Goal: Transaction & Acquisition: Obtain resource

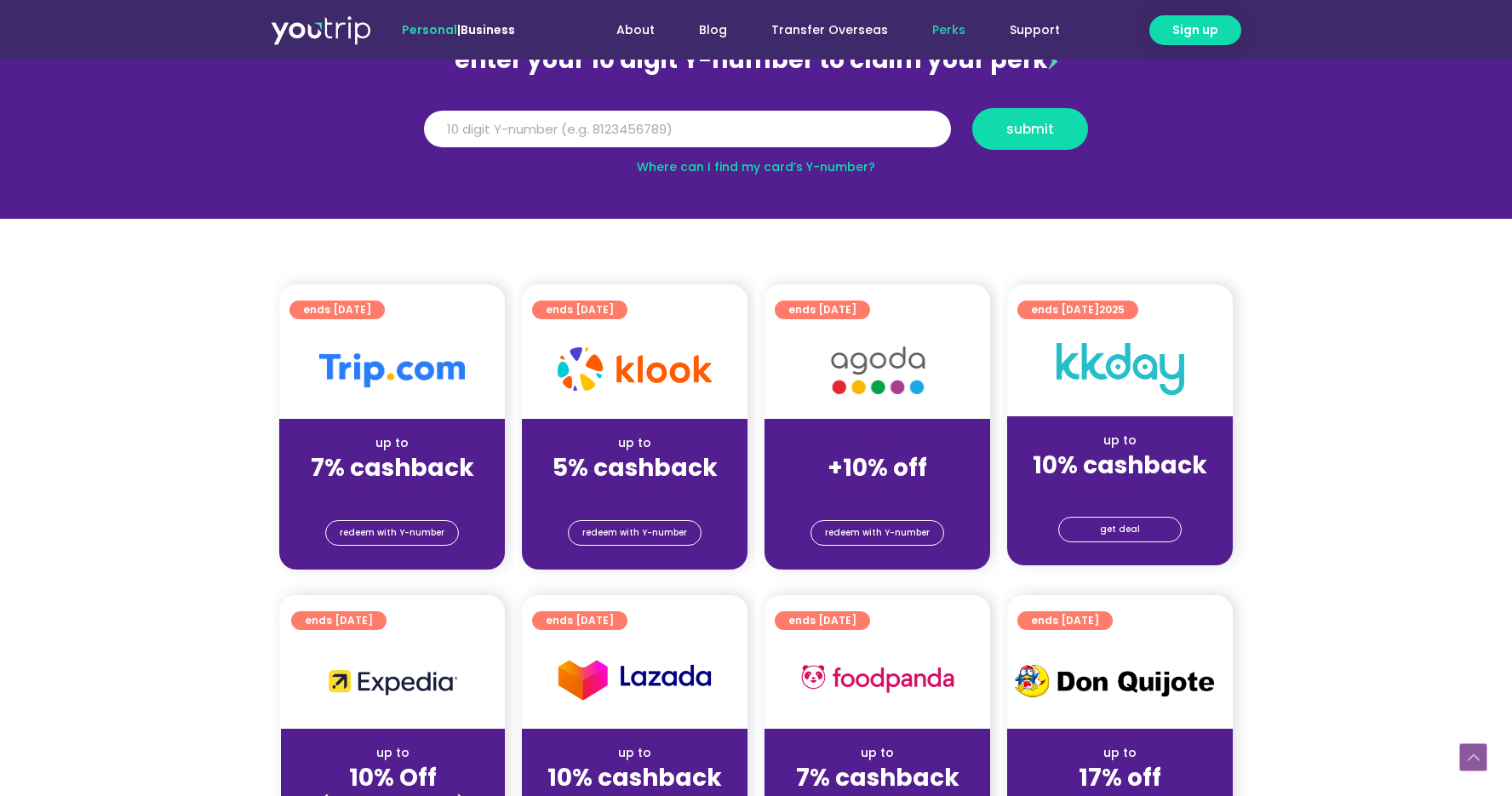
scroll to position [411, 0]
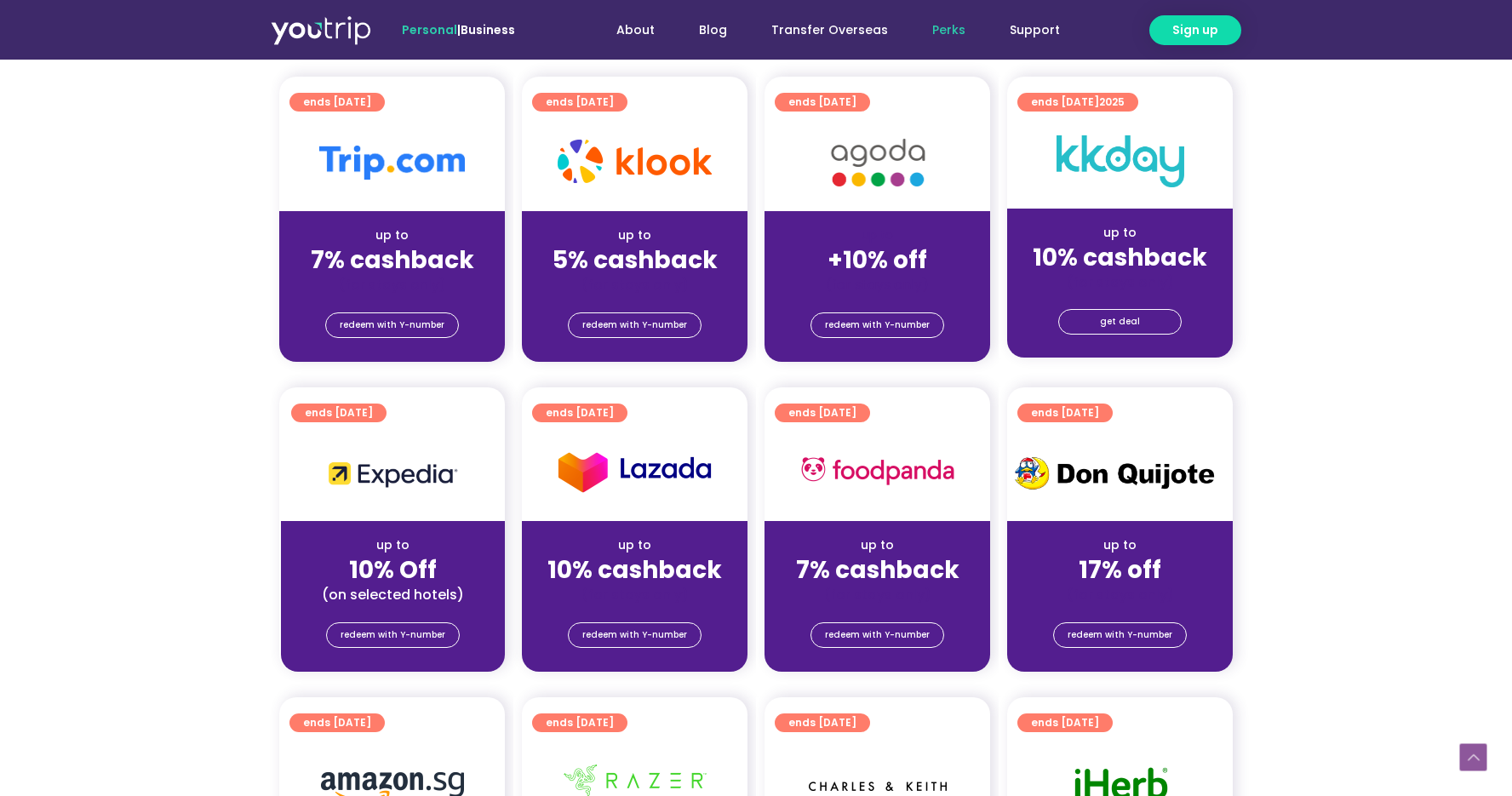
click at [634, 476] on img at bounding box center [634, 471] width 154 height 48
click at [629, 629] on span "redeem with Y-number" at bounding box center [634, 635] width 105 height 24
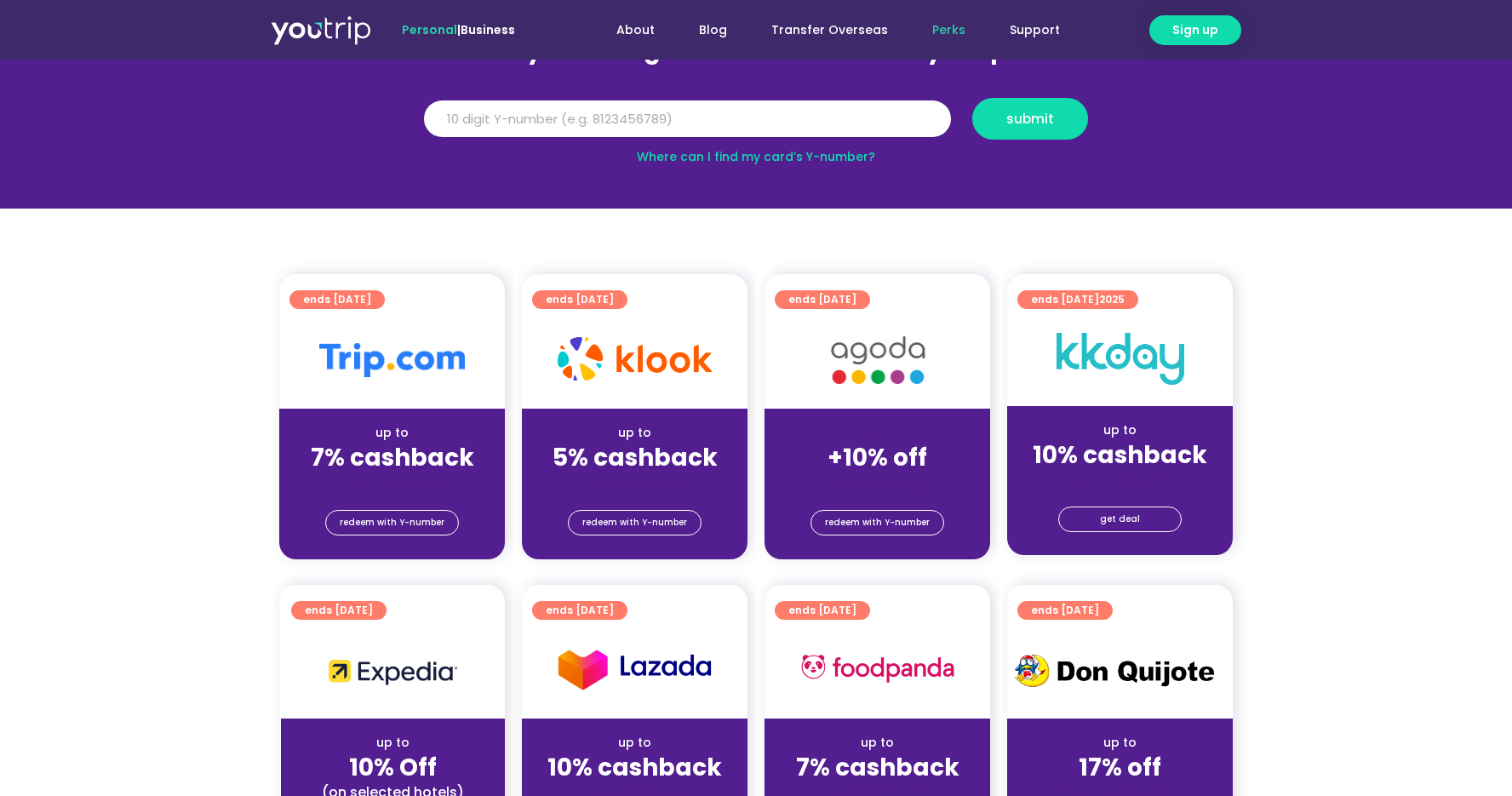
scroll to position [187, 0]
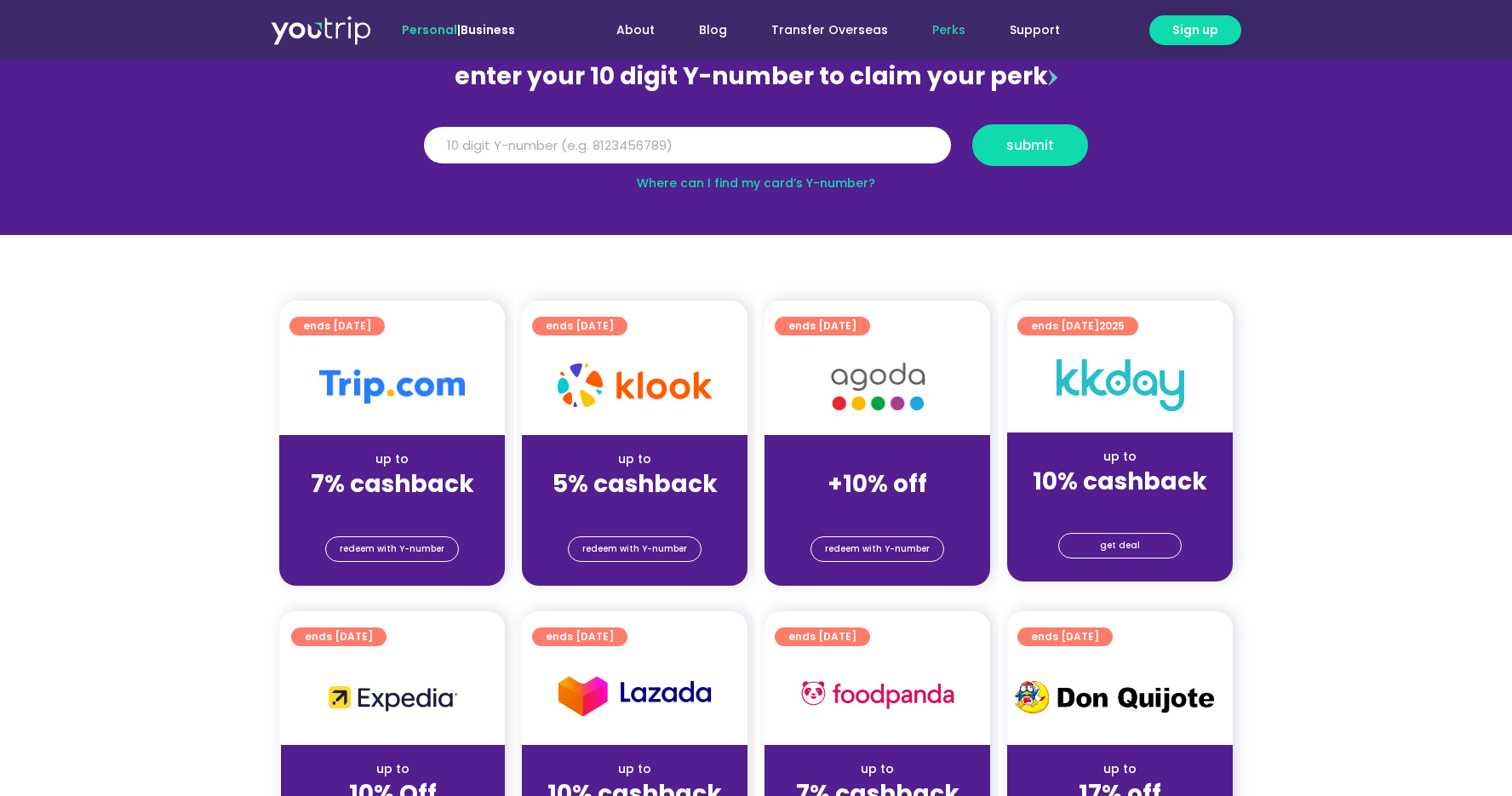
click at [775, 186] on link "Where can I find my card’s Y-number?" at bounding box center [756, 183] width 238 height 17
click at [739, 147] on input "Y Number" at bounding box center [687, 145] width 527 height 37
type input "8101205791"
click at [1018, 144] on span "submit" at bounding box center [1030, 144] width 48 height 13
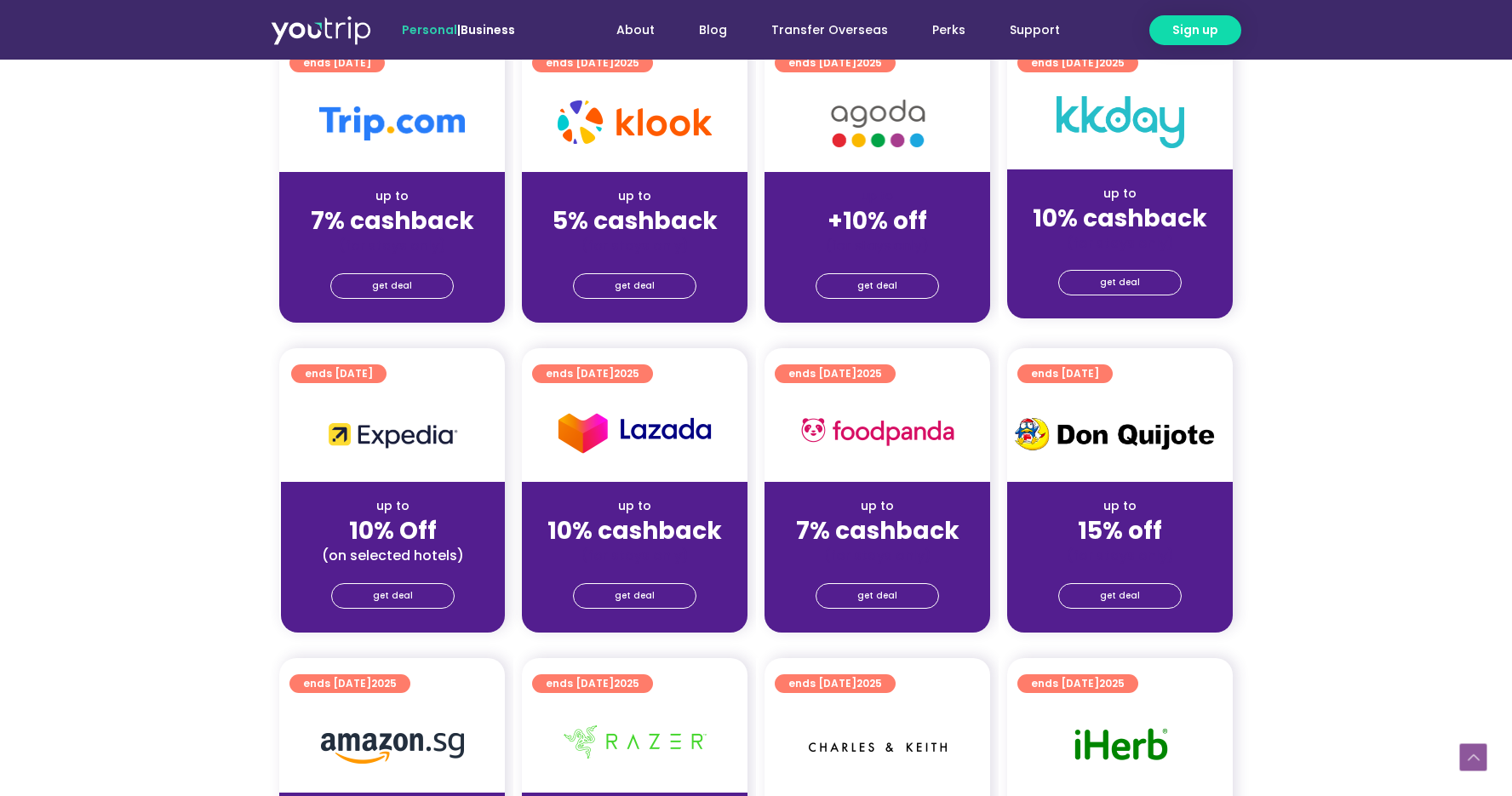
scroll to position [476, 0]
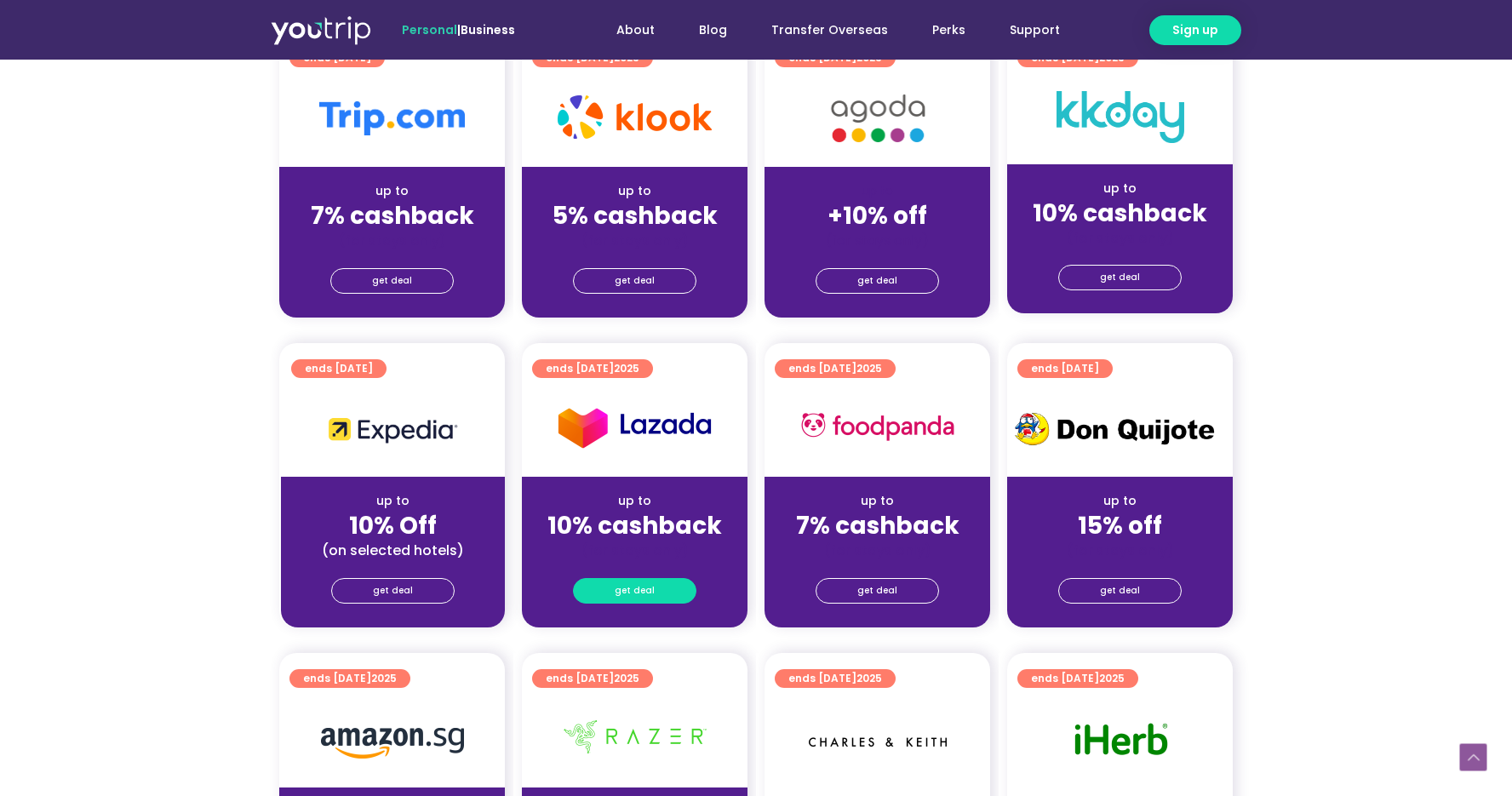
click at [638, 593] on span "get deal" at bounding box center [634, 591] width 40 height 24
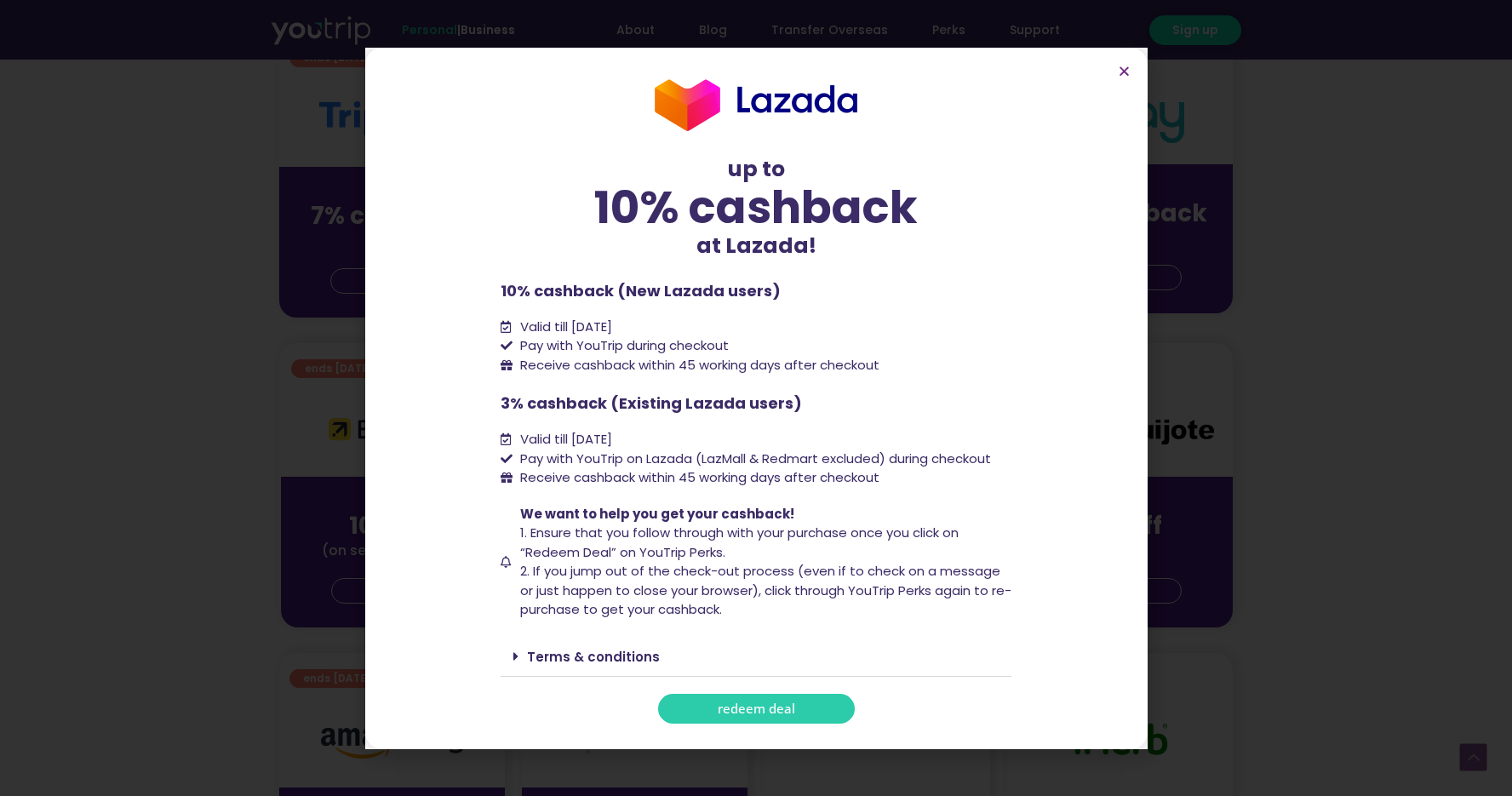
click at [756, 709] on span "redeem deal" at bounding box center [756, 709] width 78 height 13
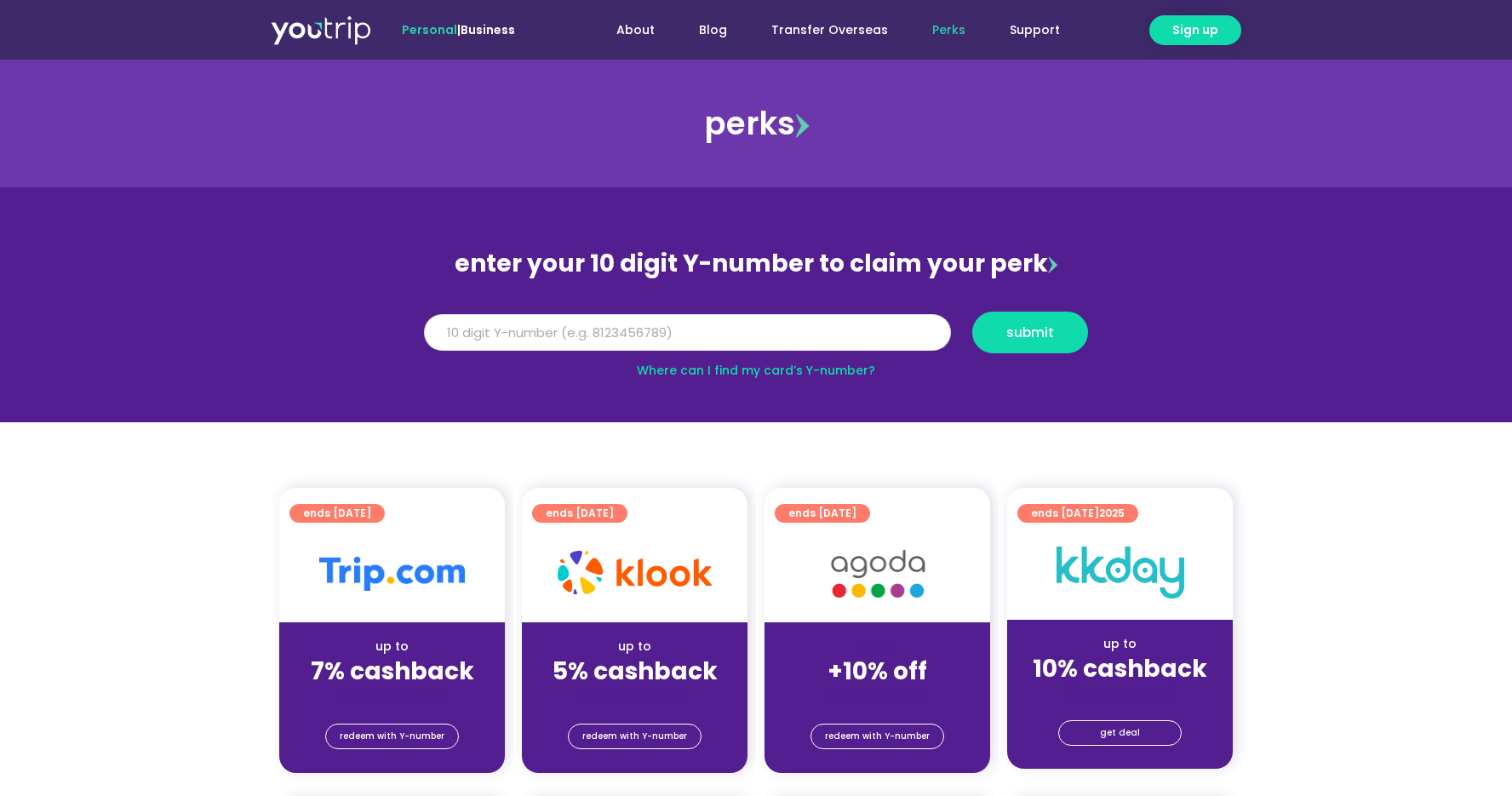
click at [685, 338] on input "Y Number" at bounding box center [687, 333] width 527 height 37
type input "8101205791"
click at [1023, 333] on span "submit" at bounding box center [1030, 332] width 48 height 13
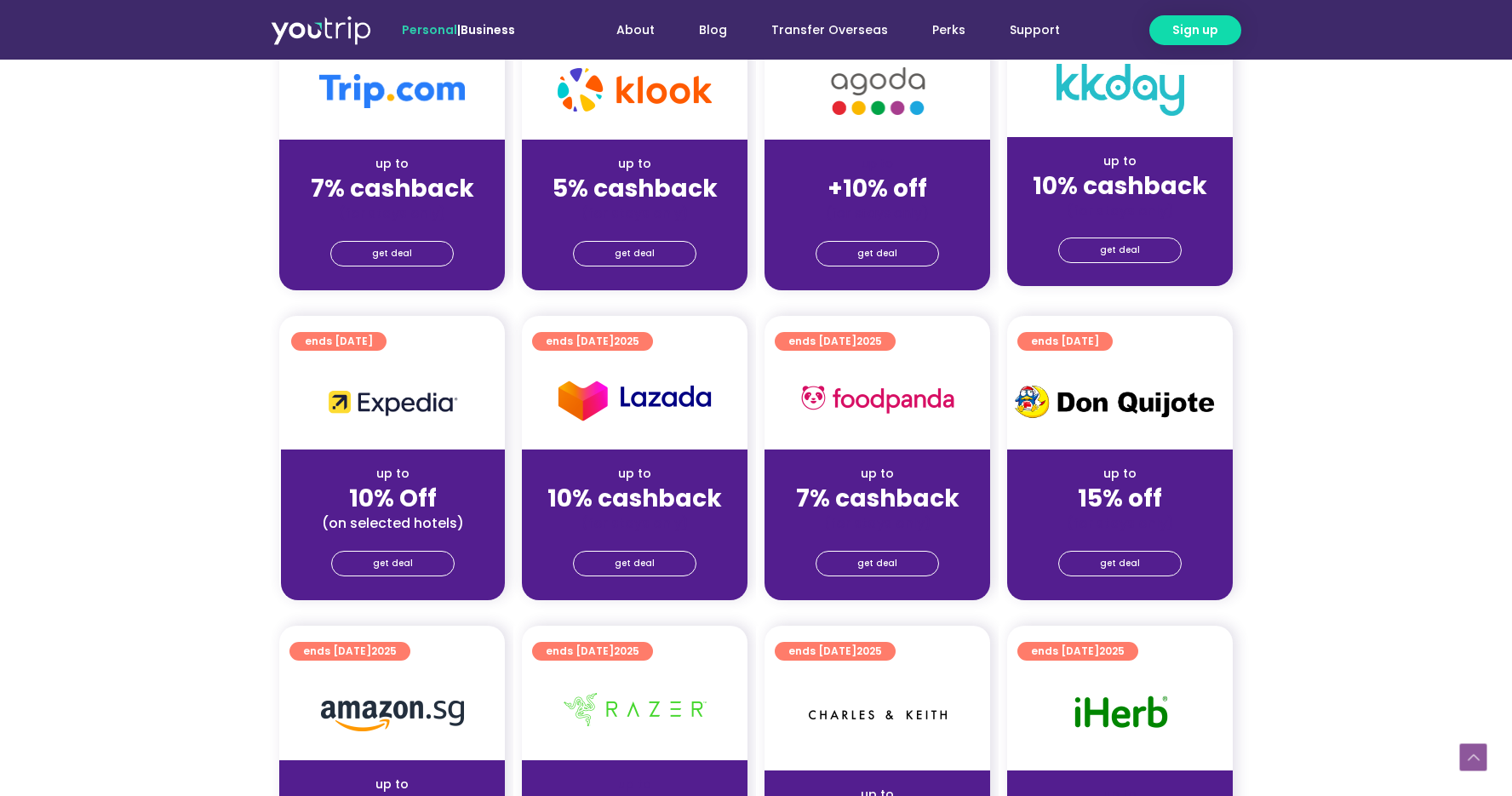
scroll to position [510, 0]
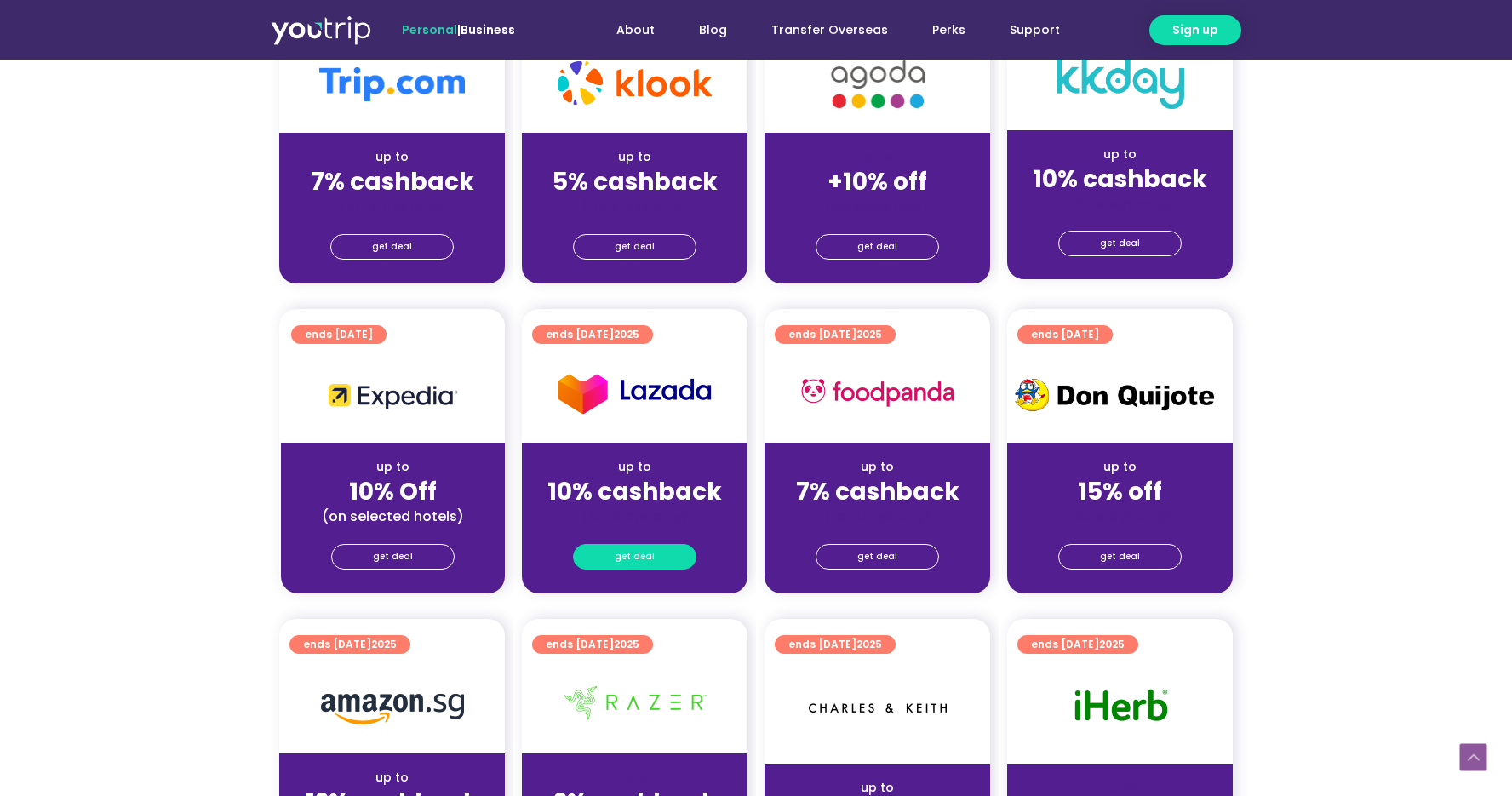
click at [634, 563] on span "get deal" at bounding box center [634, 557] width 40 height 24
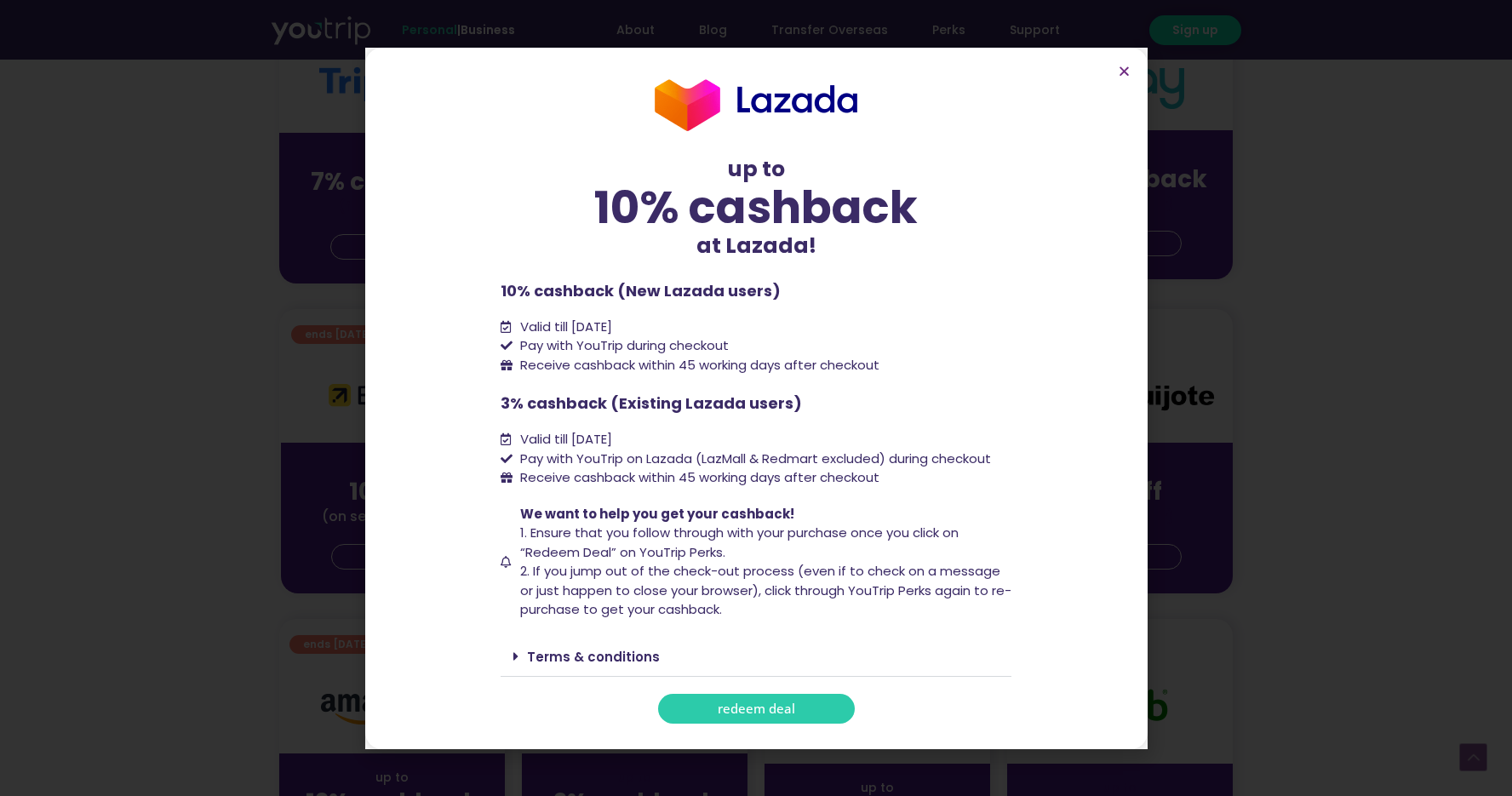
click at [747, 711] on span "redeem deal" at bounding box center [756, 709] width 78 height 13
